Goal: Task Accomplishment & Management: Manage account settings

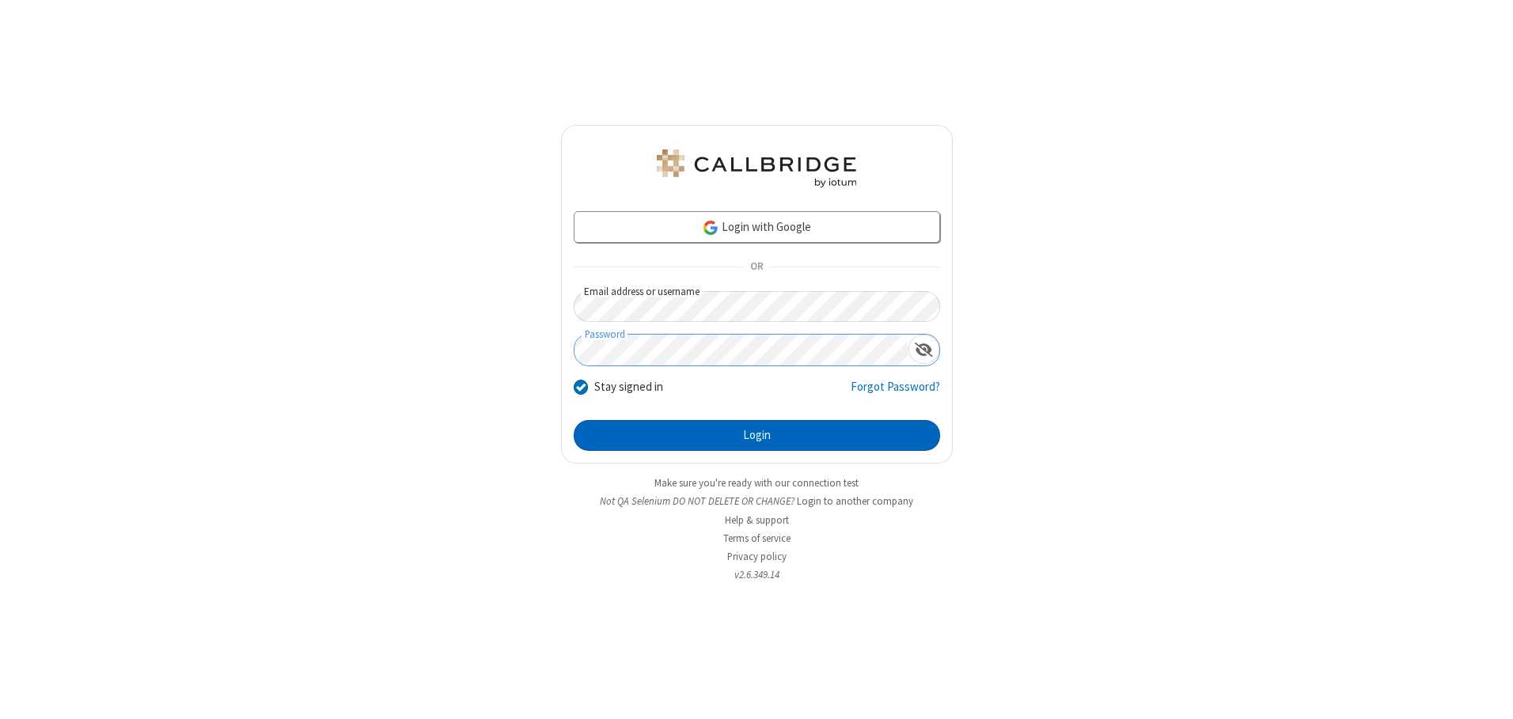
click at [756, 435] on button "Login" at bounding box center [757, 436] width 366 height 32
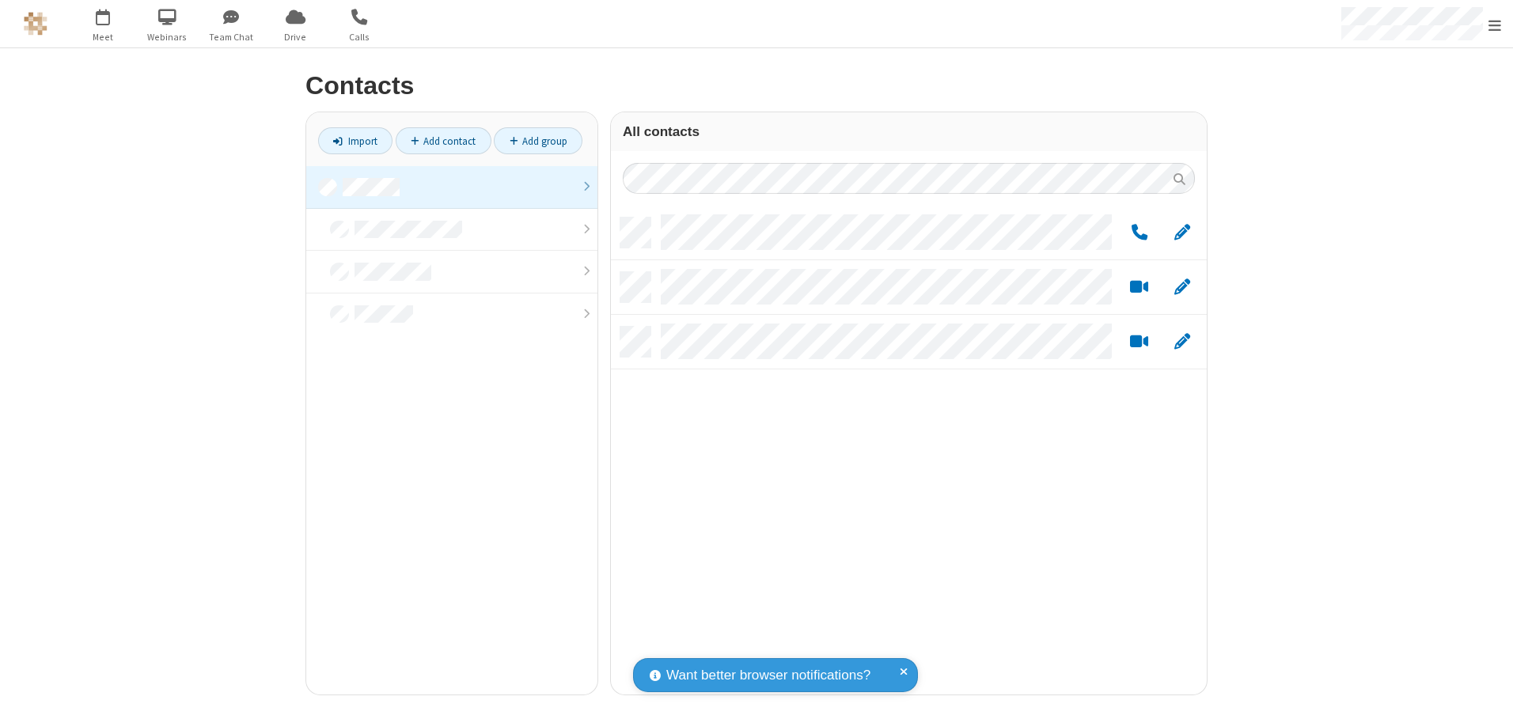
scroll to position [477, 584]
click at [452, 187] on link at bounding box center [451, 187] width 291 height 43
click at [538, 141] on link "Add group" at bounding box center [538, 140] width 89 height 27
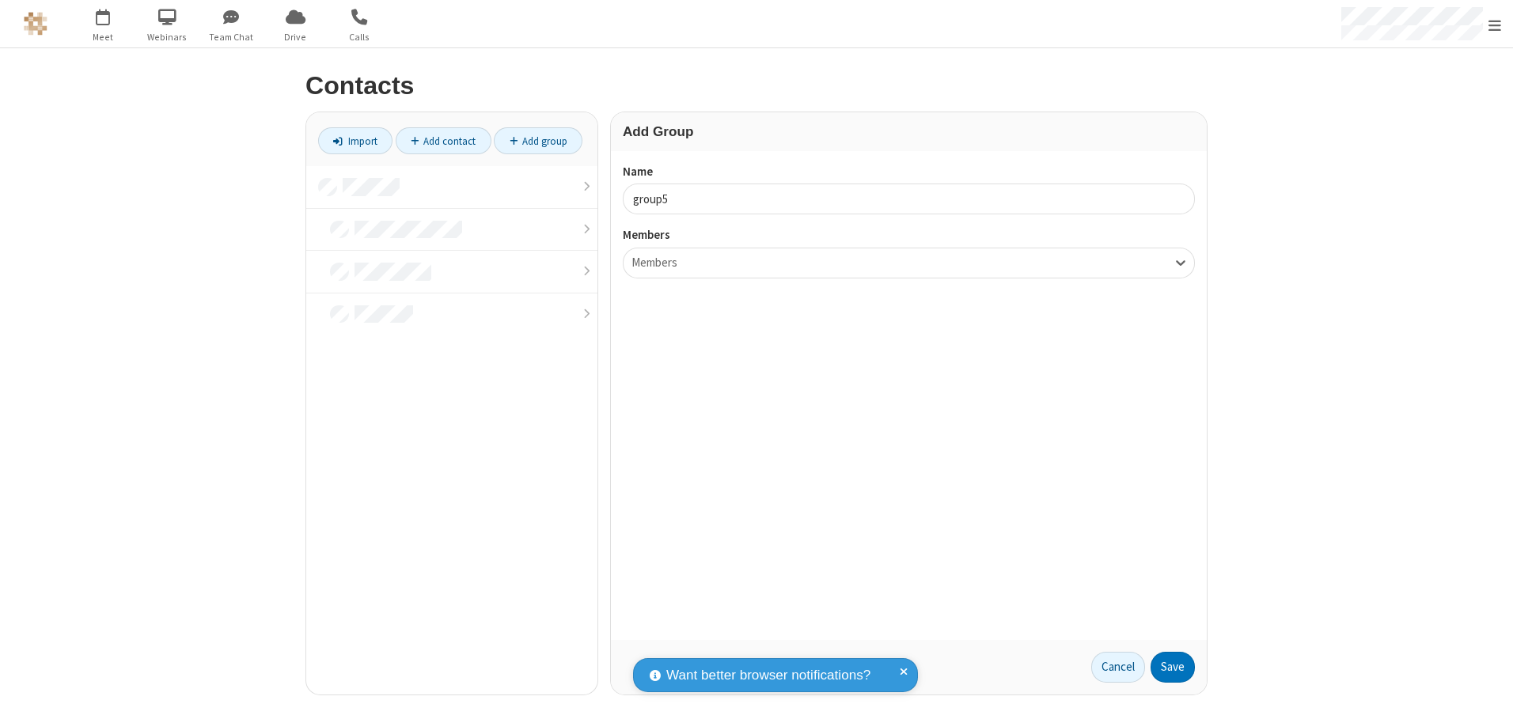
type input "group5"
type input "name22"
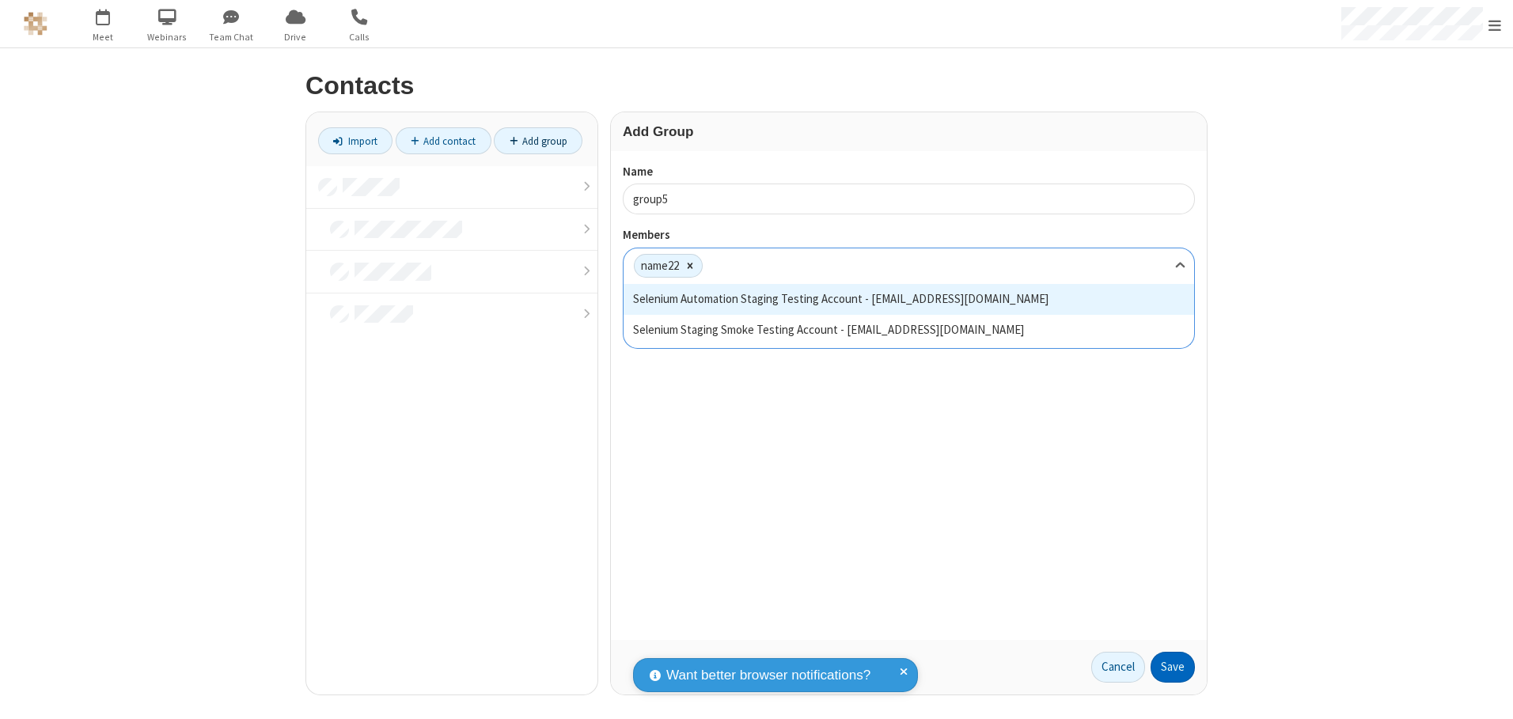
click at [1173, 667] on button "Save" at bounding box center [1172, 668] width 44 height 32
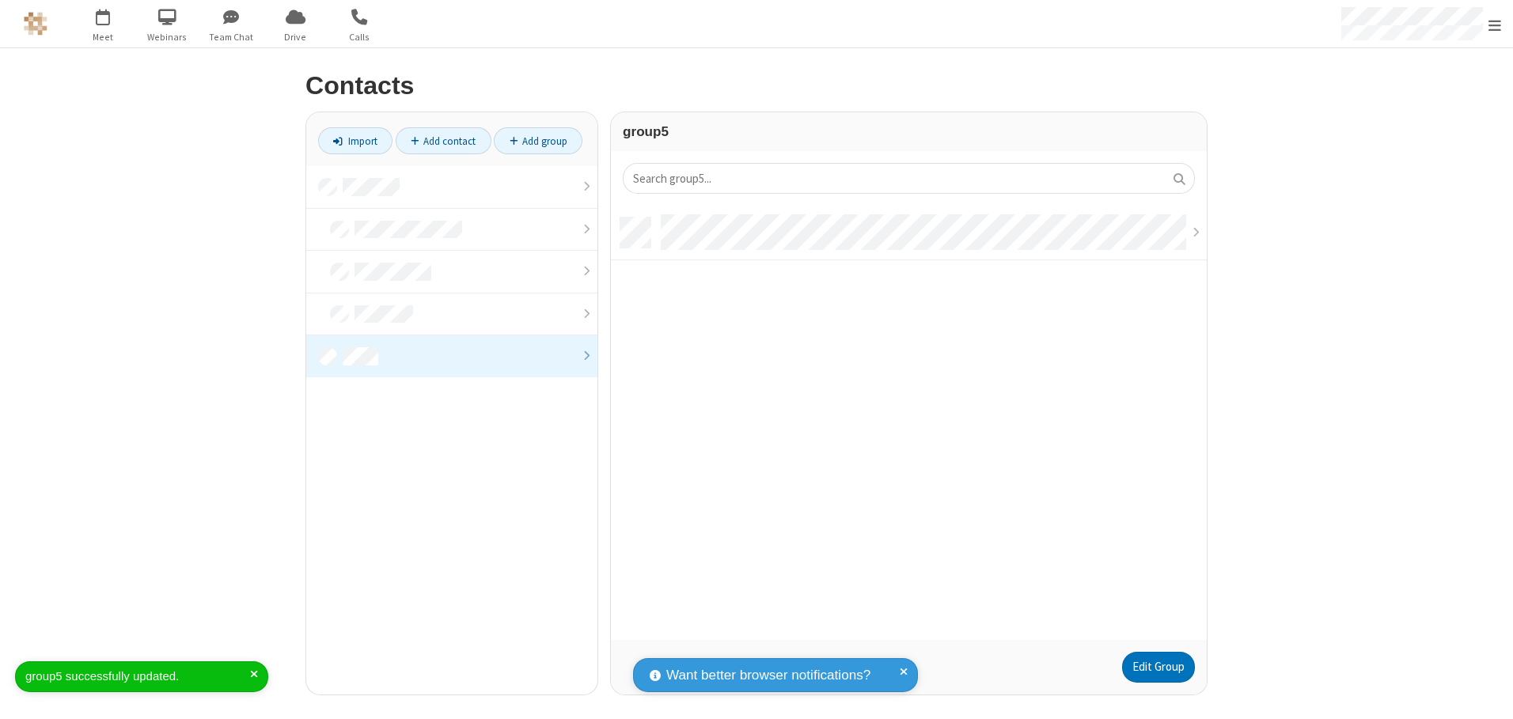
scroll to position [422, 584]
click at [1157, 667] on link "Edit Group" at bounding box center [1158, 668] width 73 height 32
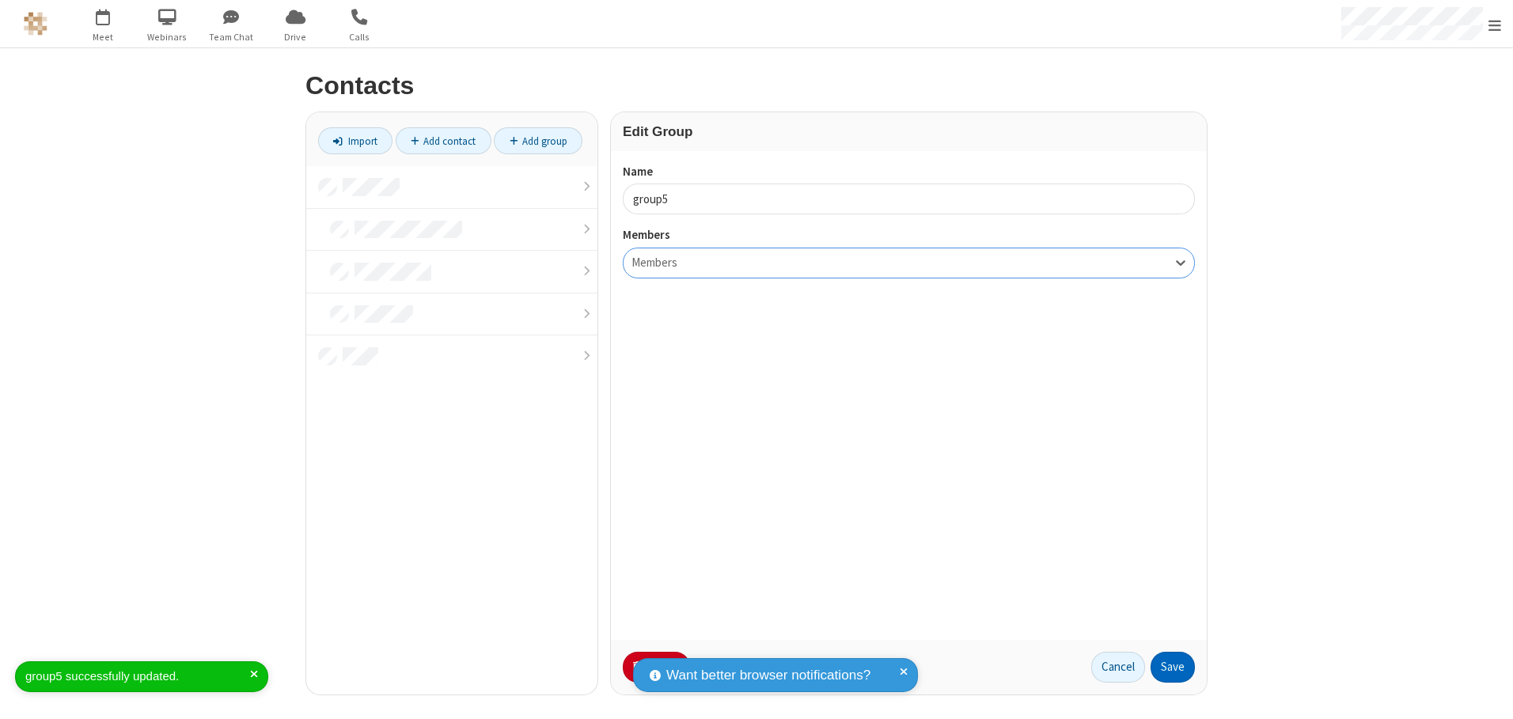
click at [1173, 667] on button "Save" at bounding box center [1172, 668] width 44 height 32
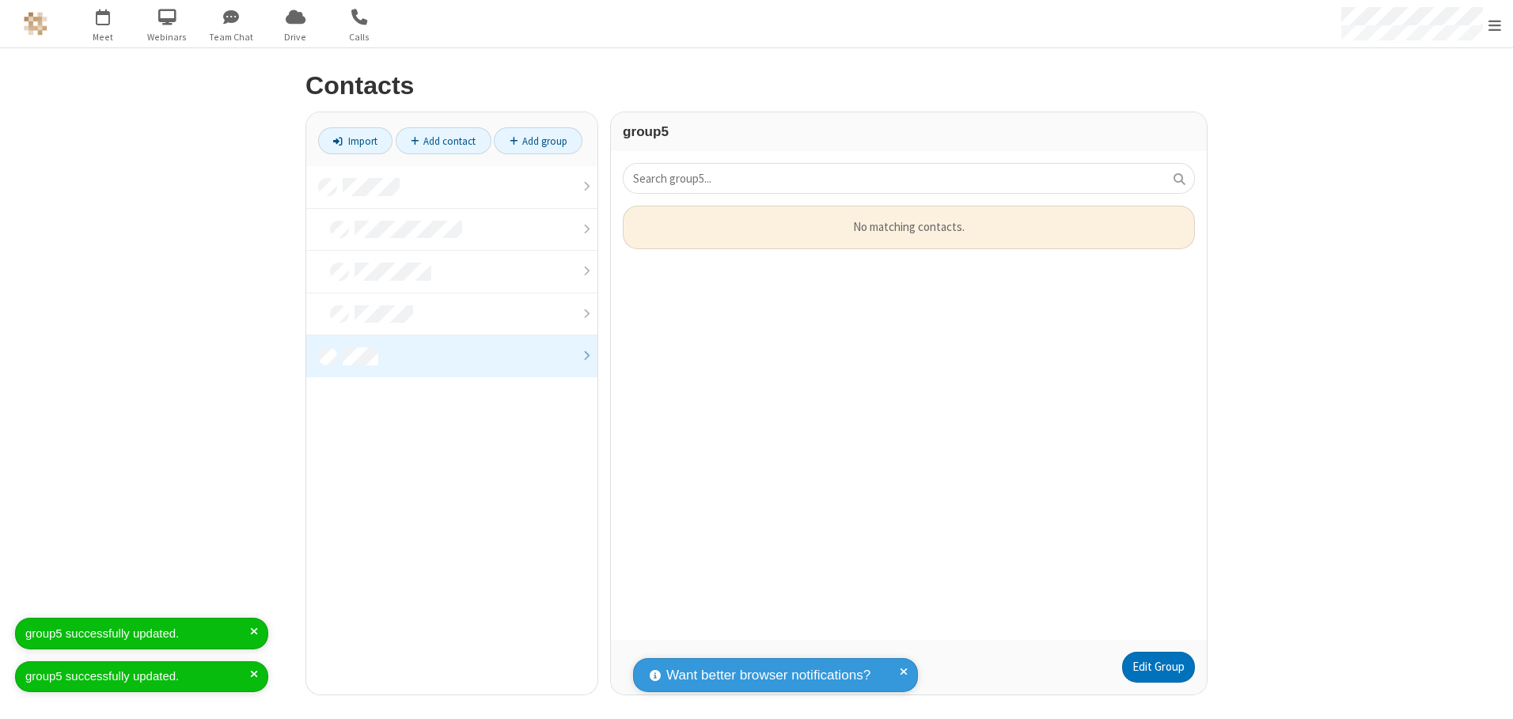
scroll to position [422, 584]
